Goal: Task Accomplishment & Management: Manage account settings

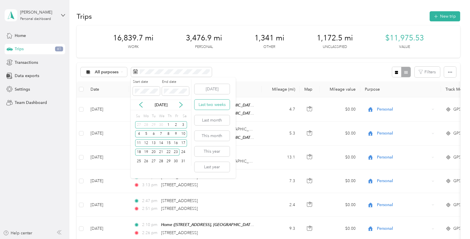
click at [211, 107] on button "Last two weeks" at bounding box center [212, 104] width 35 height 10
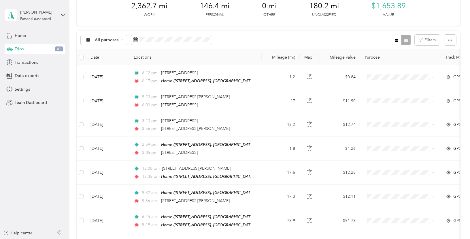
scroll to position [87, 0]
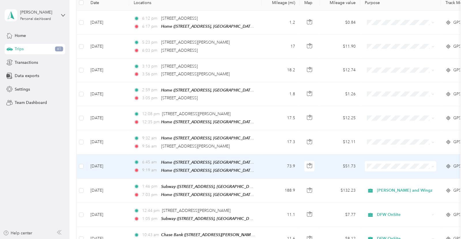
click at [387, 104] on li "[PERSON_NAME] and Wingz" at bounding box center [402, 102] width 74 height 10
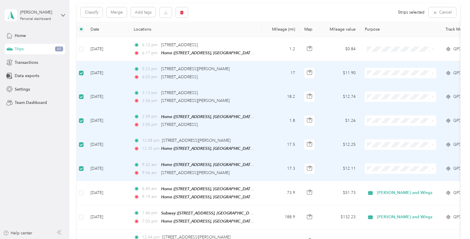
scroll to position [28, 0]
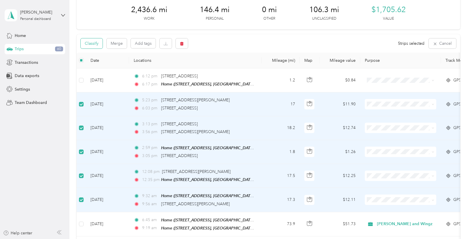
click at [91, 46] on button "Classify" at bounding box center [92, 43] width 22 height 10
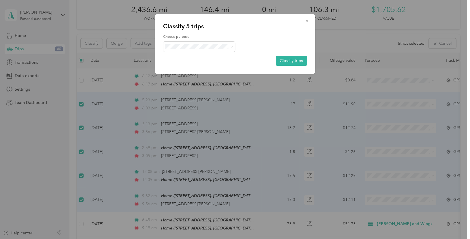
click at [194, 106] on span "DFW OnSite" at bounding box center [206, 106] width 56 height 6
click at [298, 61] on button "Classify trips" at bounding box center [291, 61] width 31 height 10
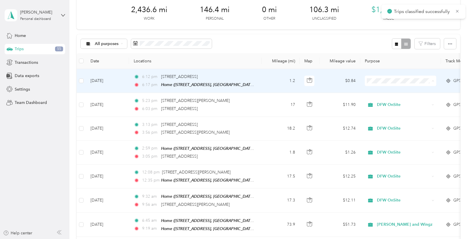
click at [384, 97] on li "Personal" at bounding box center [402, 101] width 74 height 10
